Goal: Task Accomplishment & Management: Manage account settings

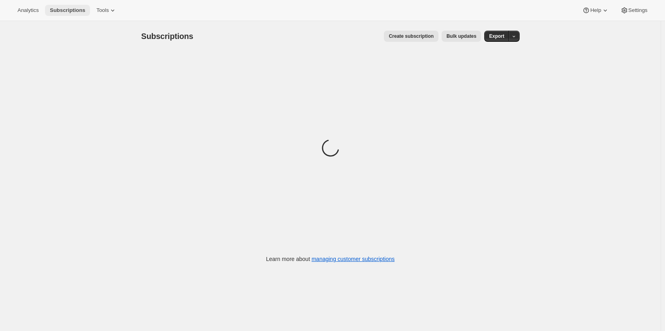
click at [73, 11] on span "Subscriptions" at bounding box center [67, 10] width 35 height 6
click at [100, 11] on span "Tools" at bounding box center [102, 10] width 12 height 6
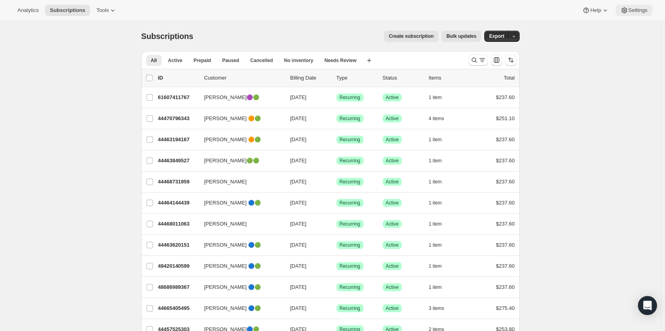
click at [644, 14] on button "Settings" at bounding box center [633, 10] width 37 height 11
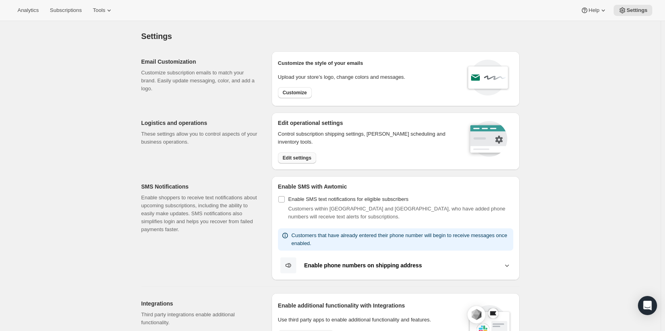
click at [306, 157] on span "Edit settings" at bounding box center [297, 158] width 29 height 6
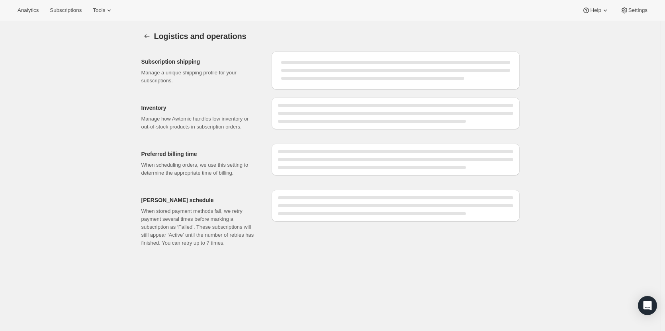
select select "05:00"
select select "DAY"
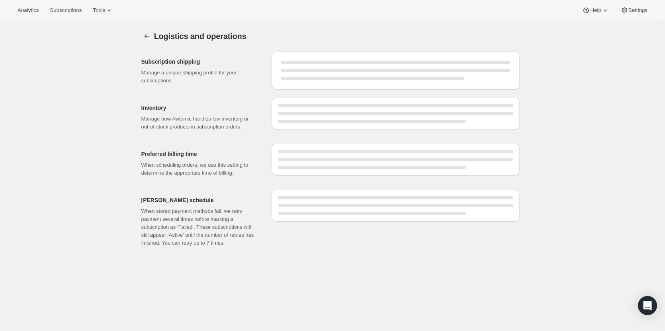
select select "DAY"
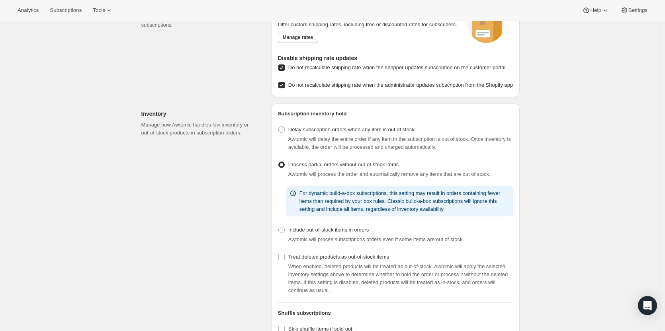
scroll to position [7, 0]
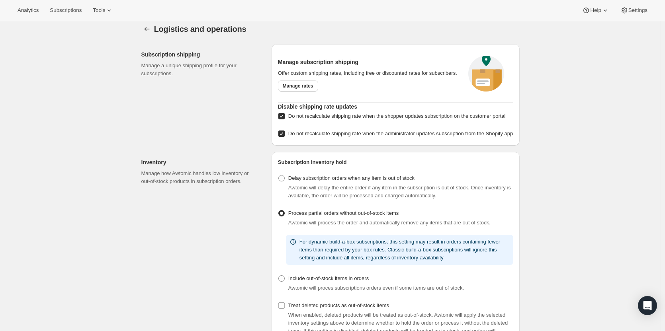
click at [311, 92] on div "Manage subscription shipping Offer custom shipping rates, including free or dis…" at bounding box center [395, 75] width 235 height 49
click at [311, 89] on link "Manage rates" at bounding box center [298, 85] width 40 height 11
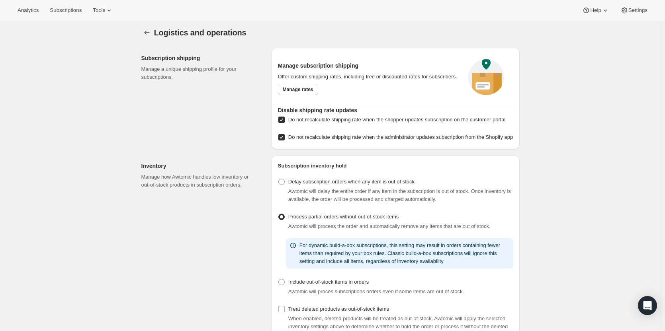
scroll to position [0, 0]
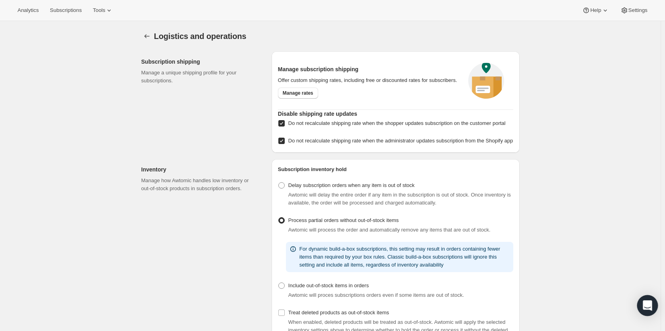
click at [645, 306] on icon "Open Intercom Messenger" at bounding box center [646, 305] width 9 height 10
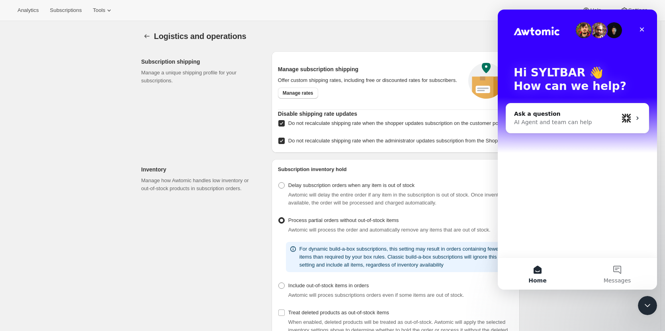
click at [645, 305] on icon "Close Intercom Messenger" at bounding box center [647, 306] width 10 height 10
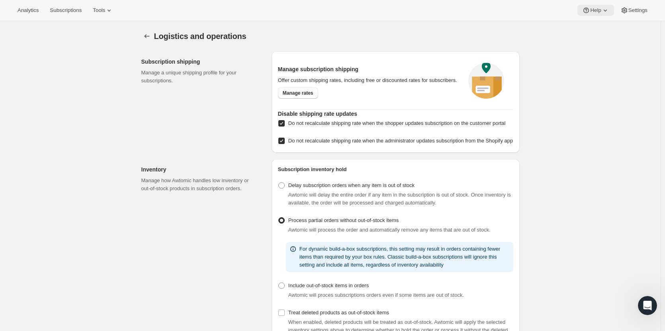
click at [591, 10] on span "Help" at bounding box center [595, 10] width 11 height 6
click at [593, 42] on span "Help Center" at bounding box center [595, 40] width 27 height 6
